Goal: Task Accomplishment & Management: Manage account settings

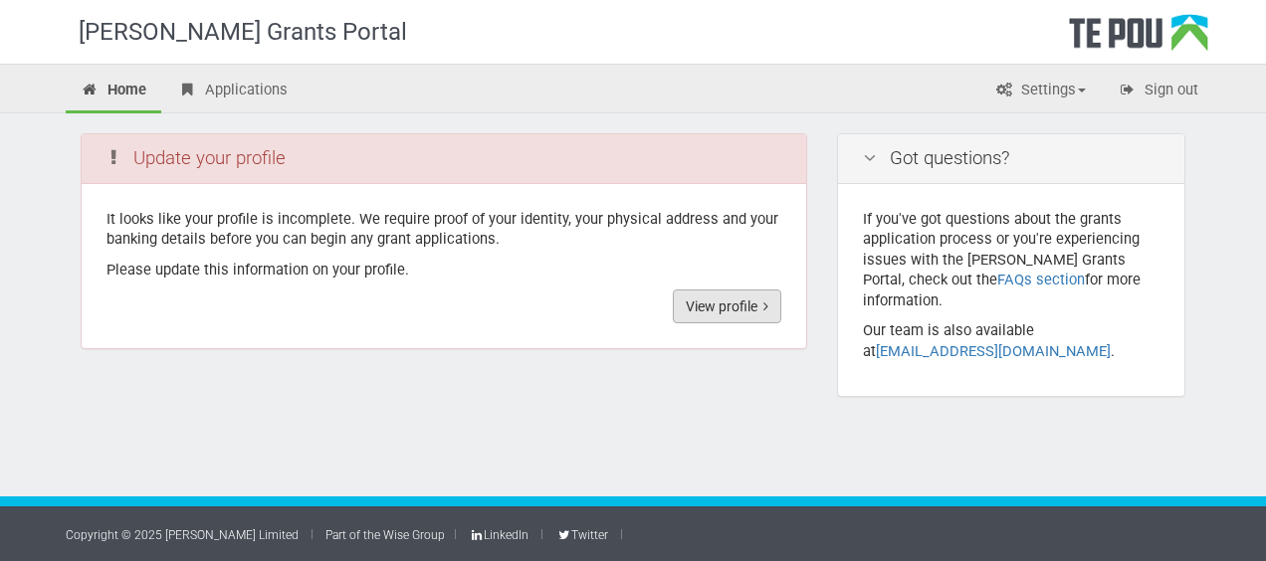
click at [716, 305] on link "View profile" at bounding box center [727, 307] width 109 height 34
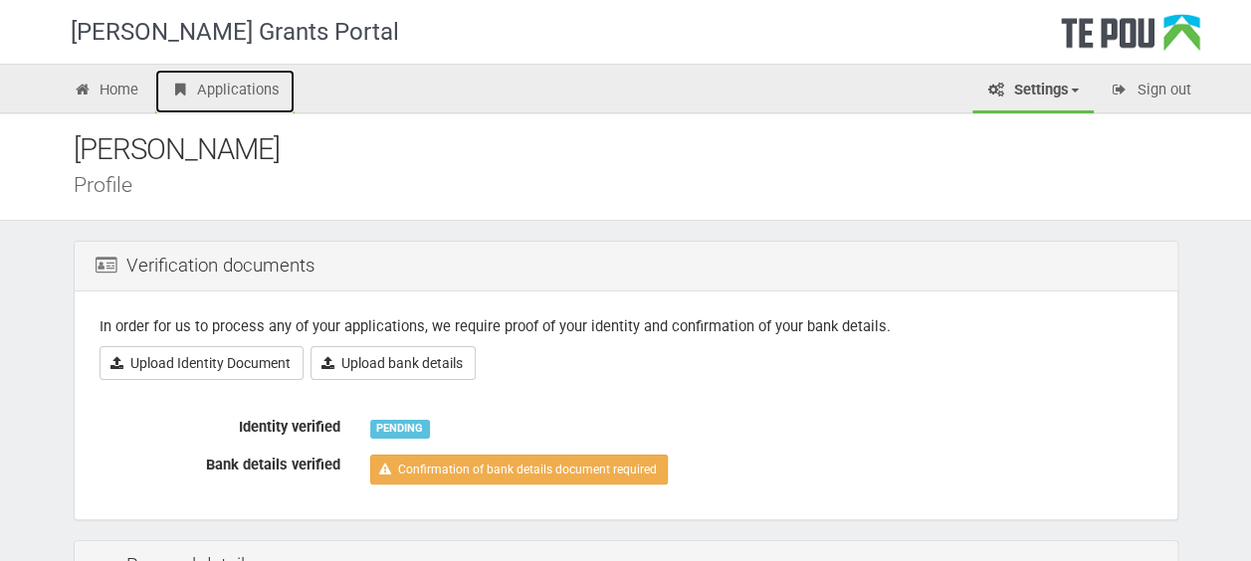
click at [252, 93] on link "Applications" at bounding box center [224, 92] width 139 height 44
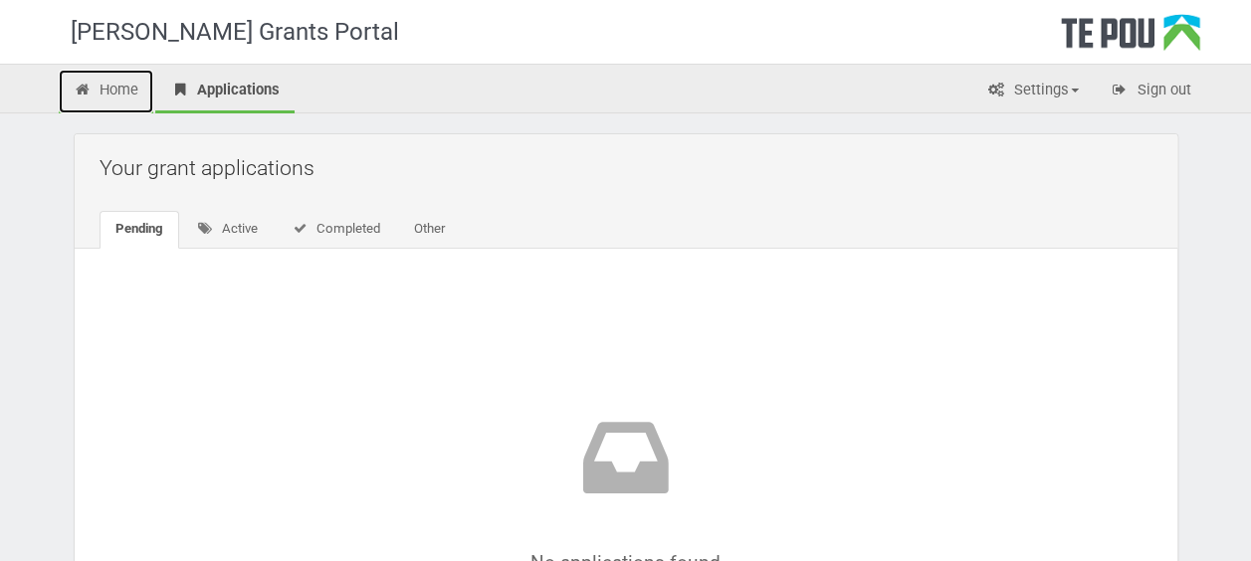
click at [117, 93] on link "Home" at bounding box center [107, 92] width 96 height 44
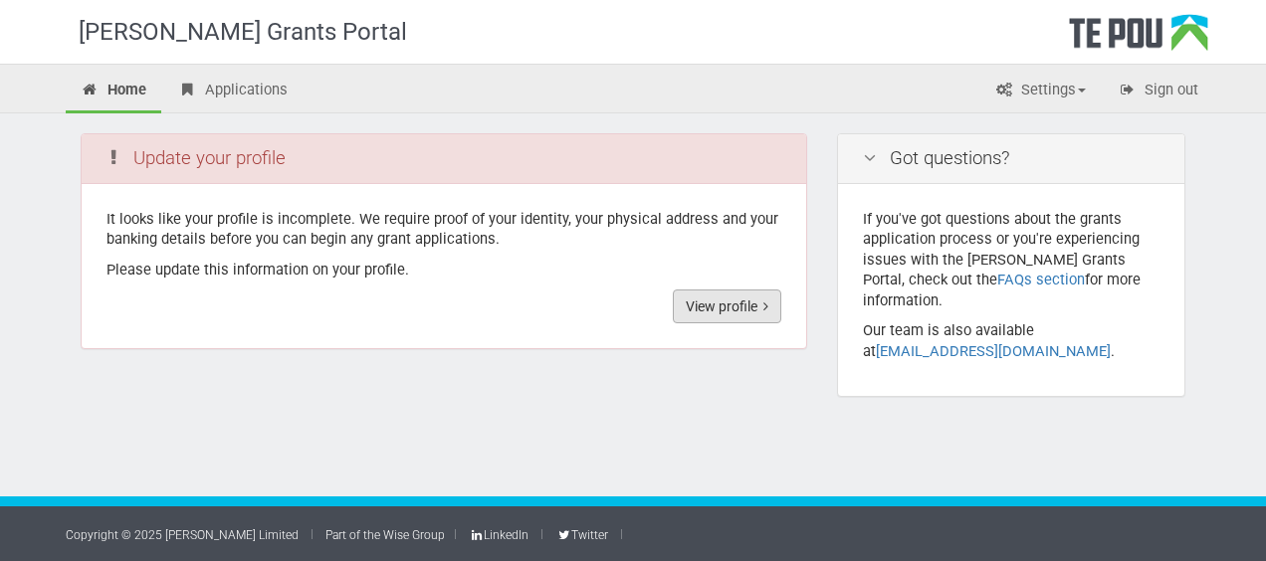
click at [733, 303] on link "View profile" at bounding box center [727, 307] width 109 height 34
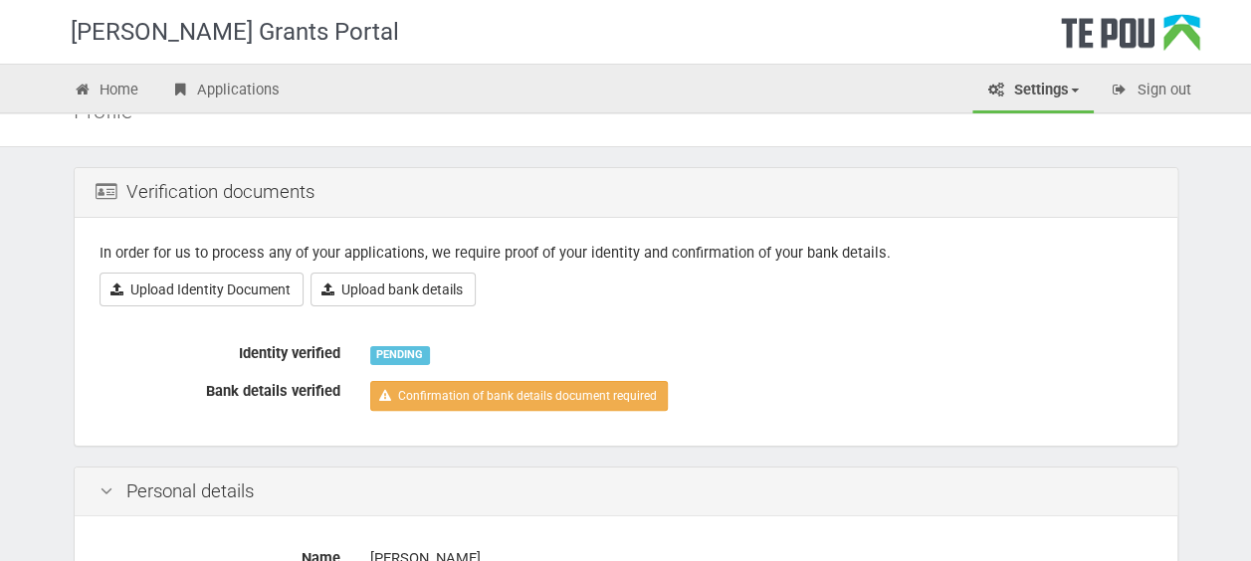
scroll to position [50, 0]
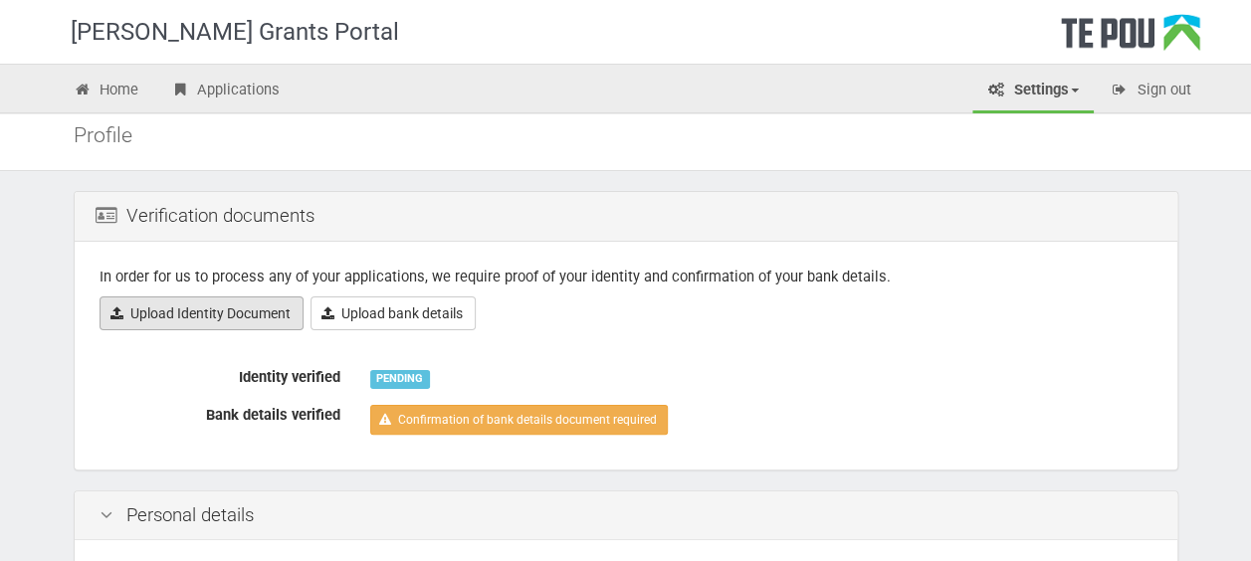
click at [206, 308] on link "Upload Identity Document" at bounding box center [202, 314] width 204 height 34
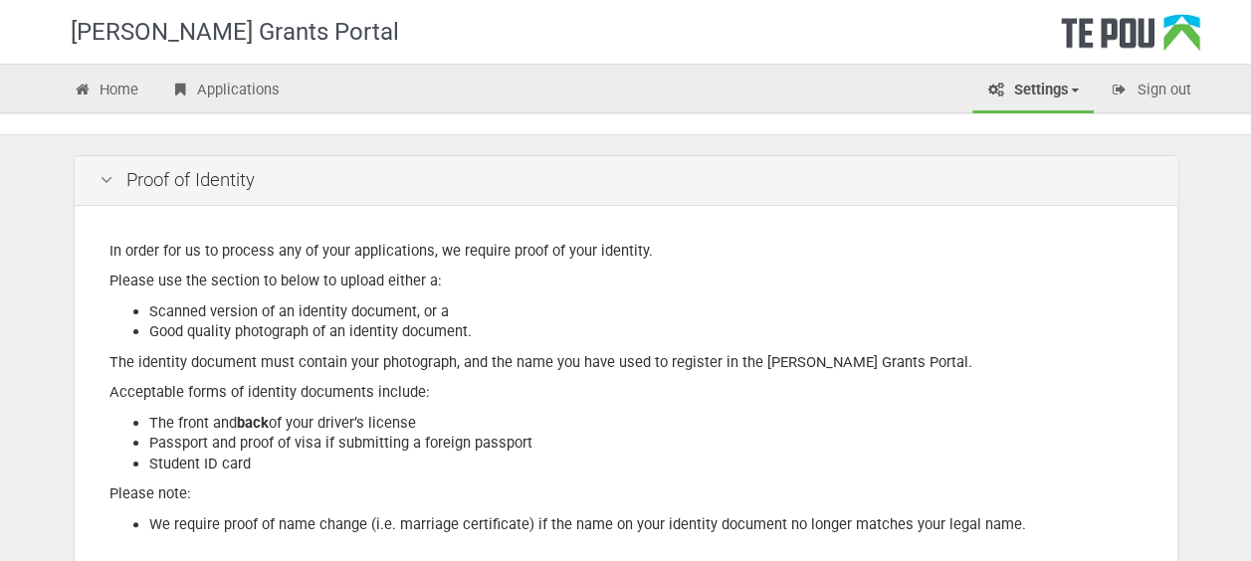
scroll to position [87, 0]
